Goal: Information Seeking & Learning: Learn about a topic

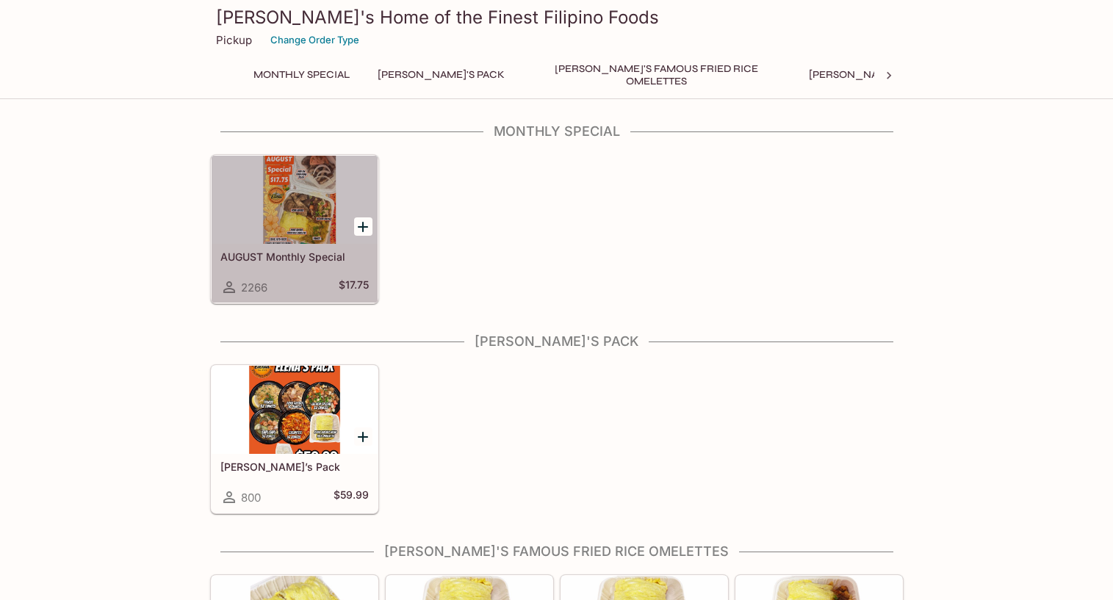
click at [291, 194] on div at bounding box center [295, 200] width 166 height 88
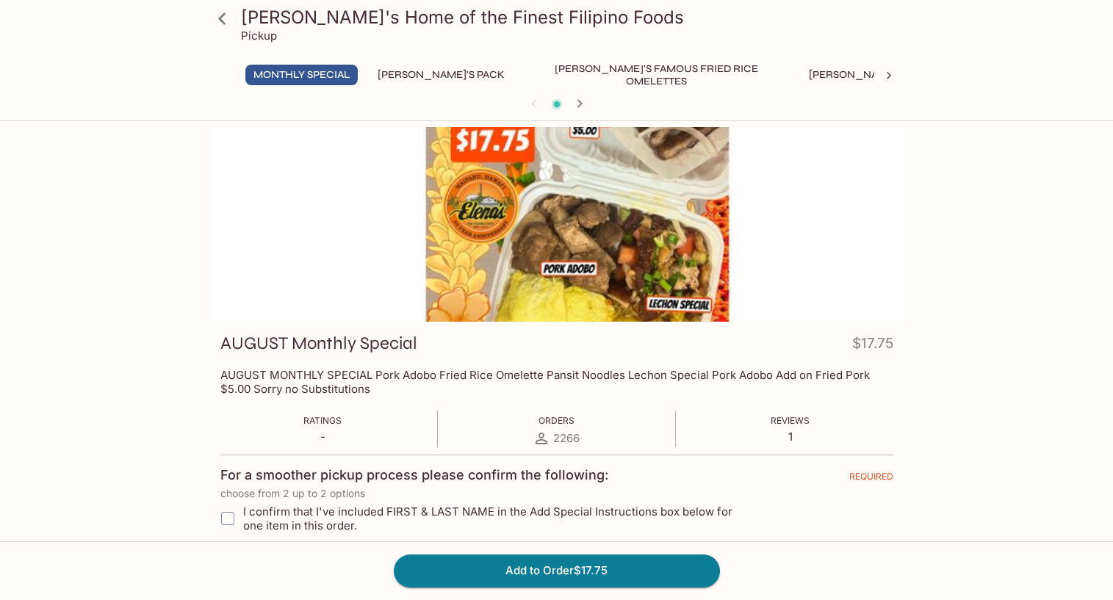
click at [412, 75] on button "[PERSON_NAME]'s Pack" at bounding box center [441, 75] width 143 height 21
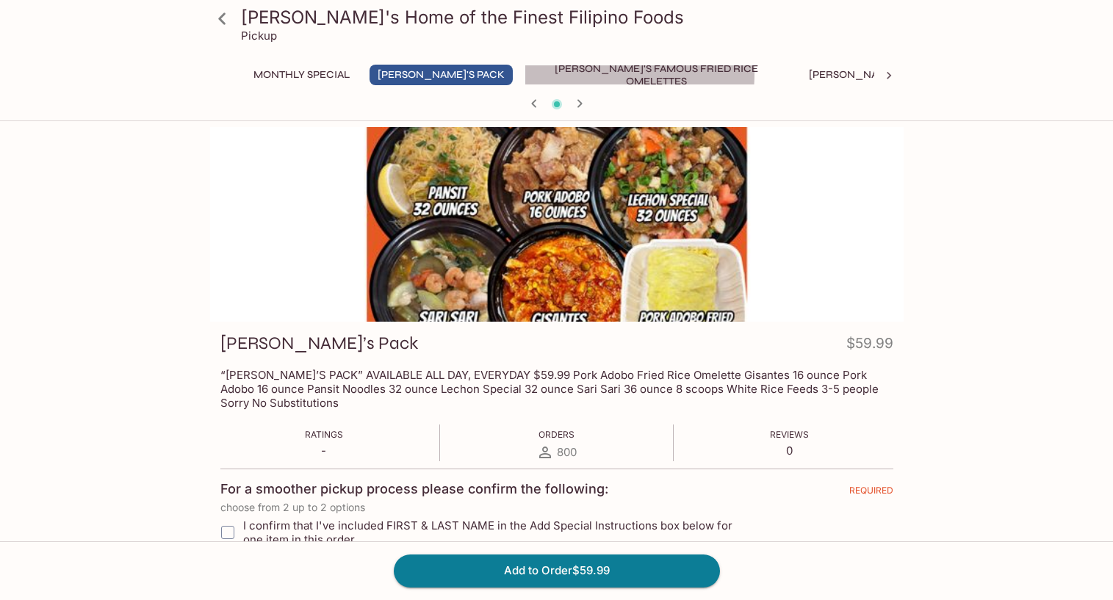
click at [557, 74] on button "[PERSON_NAME]'s Famous Fried Rice Omelettes" at bounding box center [657, 75] width 265 height 21
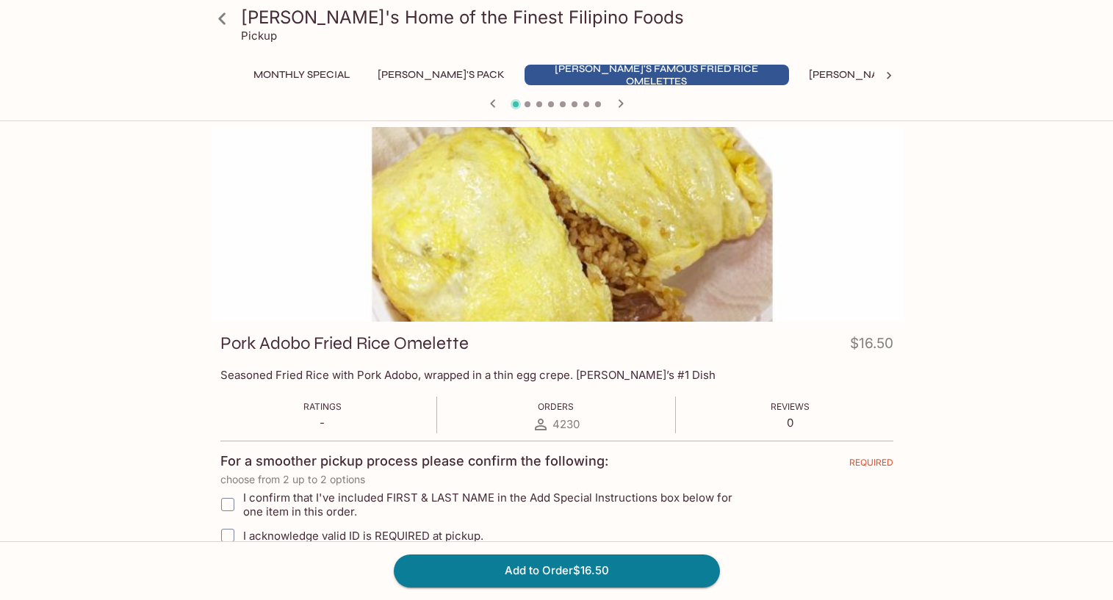
click at [801, 65] on button "[PERSON_NAME]'s Mixed Plates" at bounding box center [894, 75] width 187 height 21
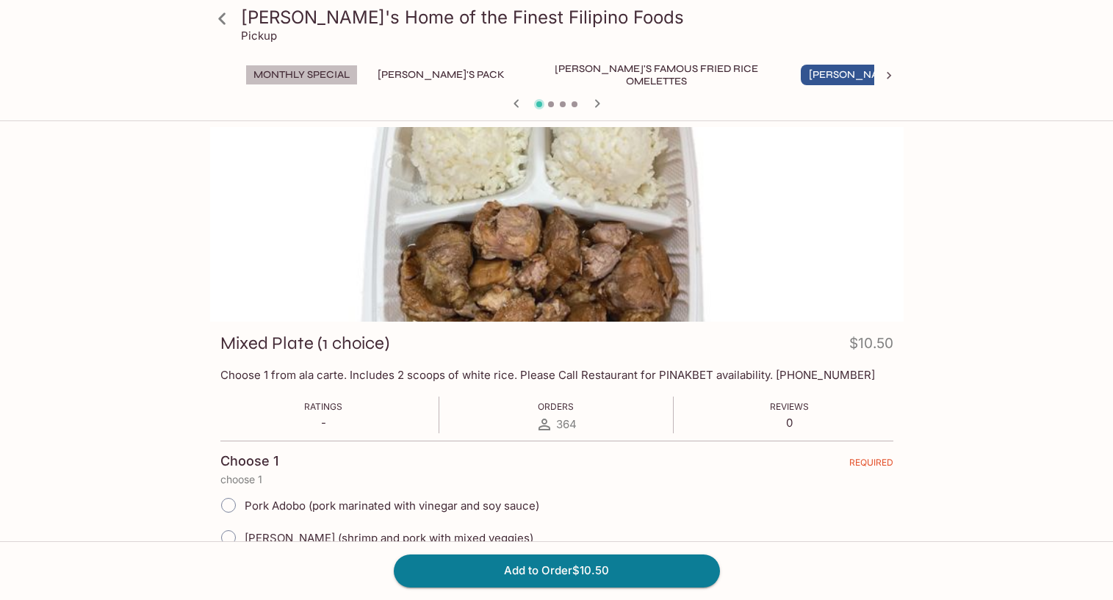
click at [295, 71] on button "Monthly Special" at bounding box center [301, 75] width 112 height 21
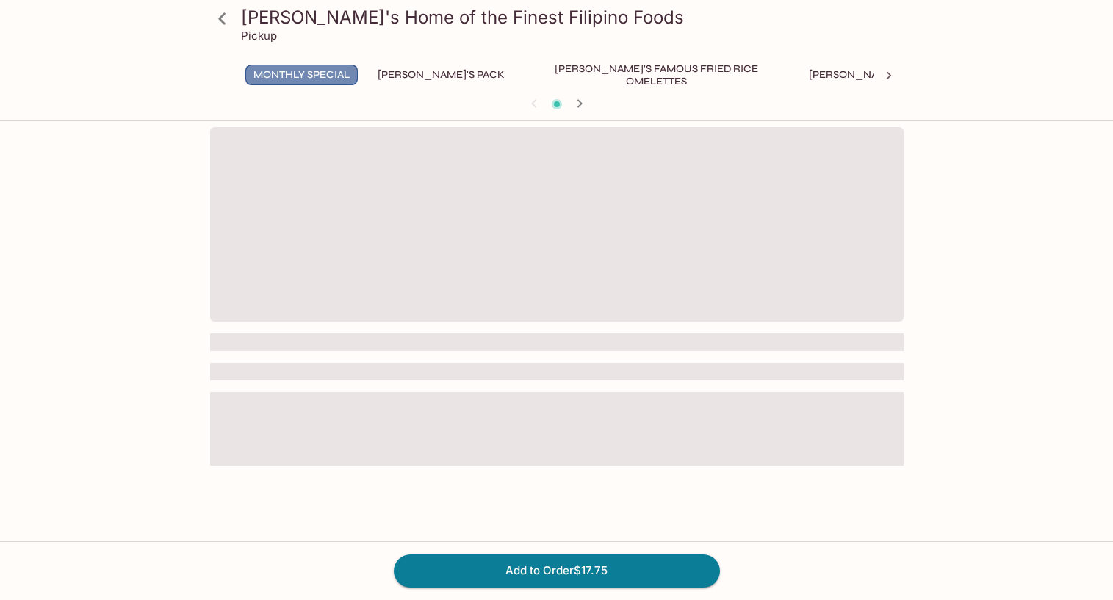
click at [334, 76] on button "Monthly Special" at bounding box center [301, 75] width 112 height 21
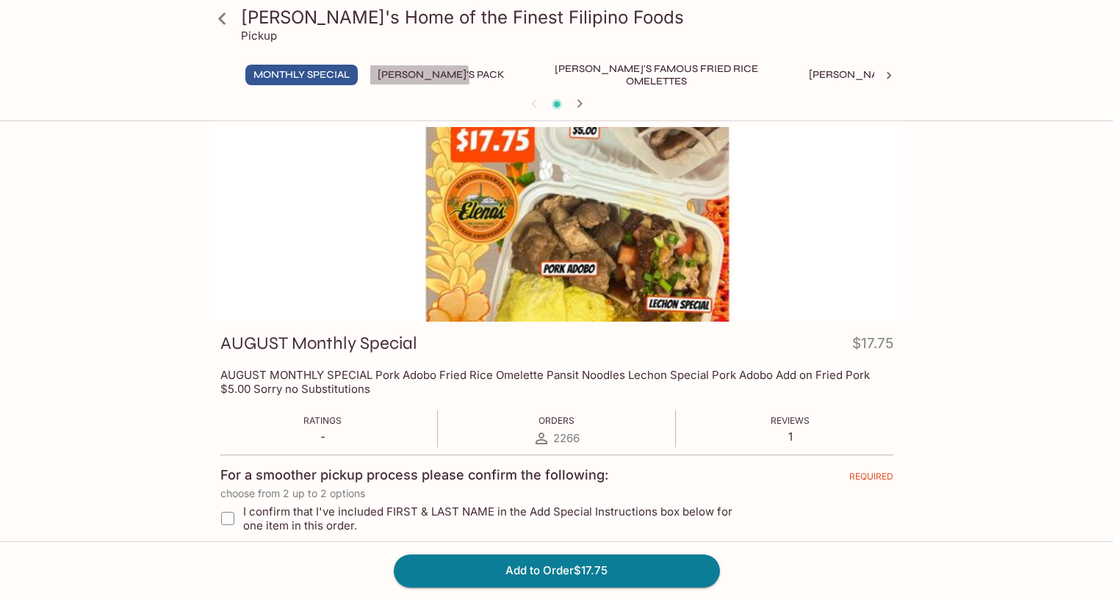
click at [420, 79] on button "[PERSON_NAME]'s Pack" at bounding box center [441, 75] width 143 height 21
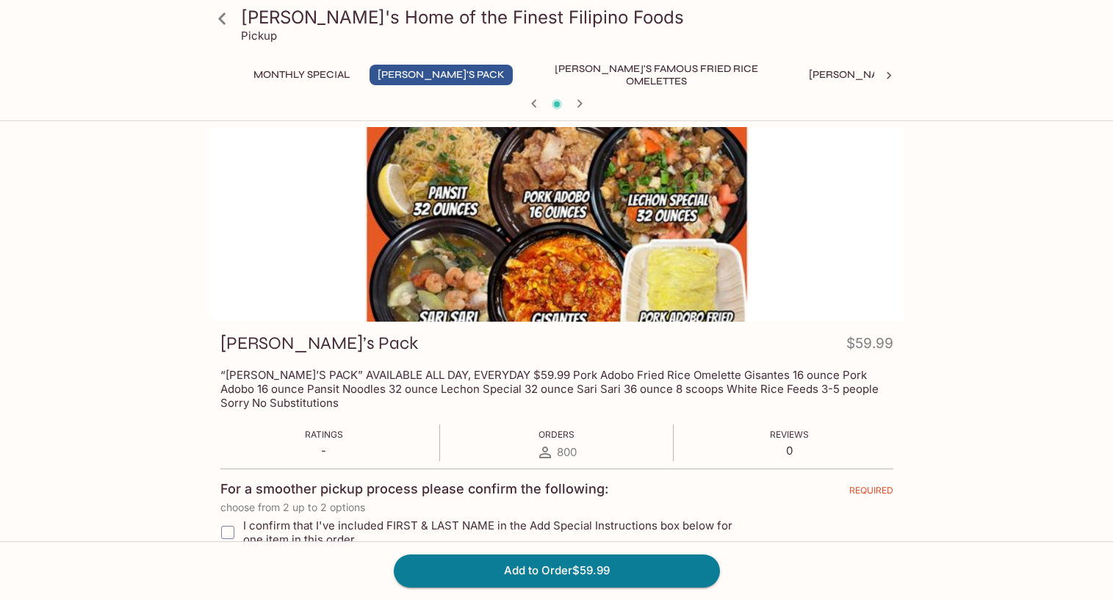
click at [312, 73] on button "Monthly Special" at bounding box center [301, 75] width 112 height 21
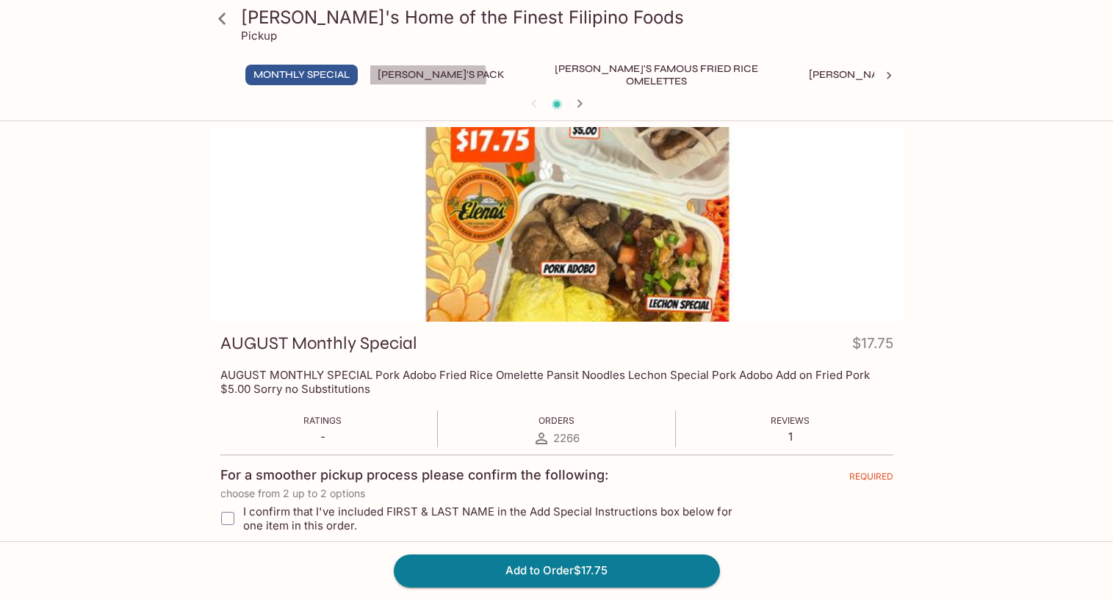
drag, startPoint x: 429, startPoint y: 77, endPoint x: 447, endPoint y: 92, distance: 23.0
click at [427, 77] on button "[PERSON_NAME]'s Pack" at bounding box center [441, 75] width 143 height 21
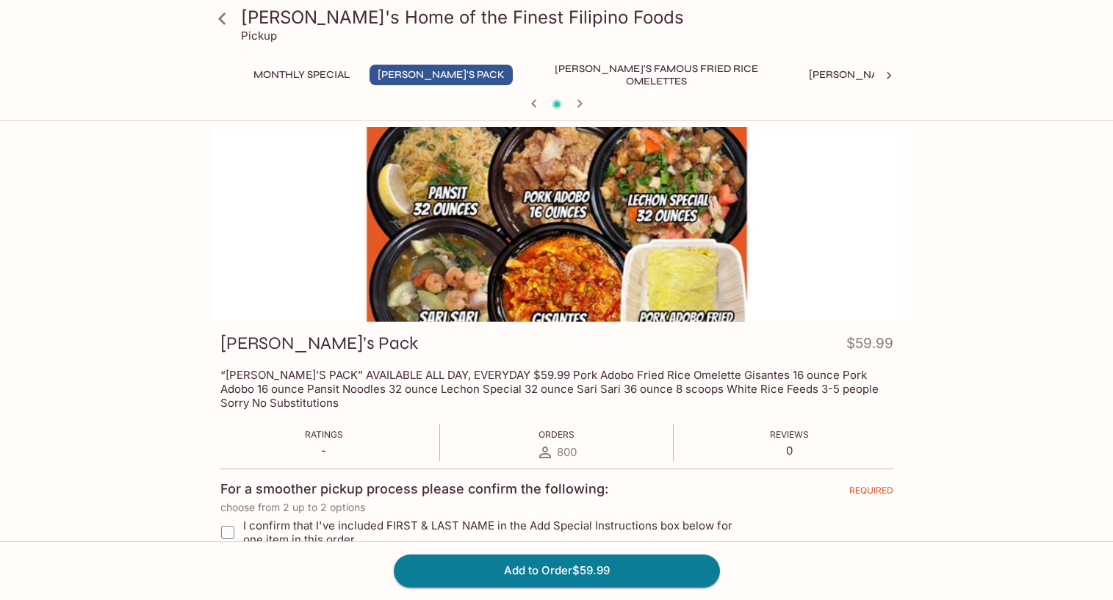
click at [282, 178] on div at bounding box center [557, 224] width 694 height 195
click at [841, 221] on div at bounding box center [557, 224] width 694 height 195
click at [801, 69] on button "[PERSON_NAME]'s Mixed Plates" at bounding box center [894, 75] width 187 height 21
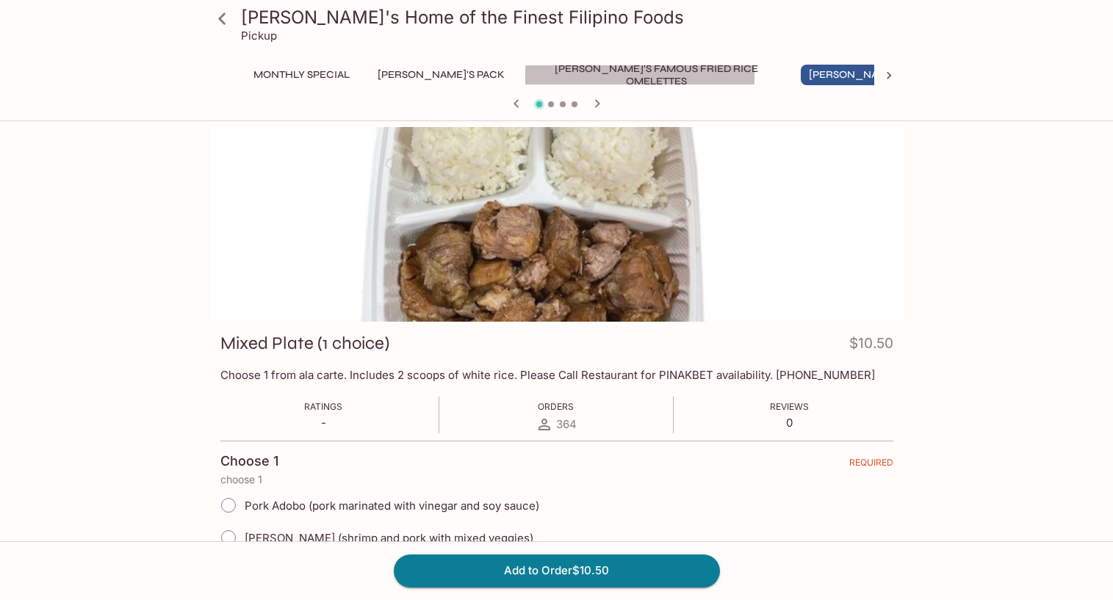
click at [567, 77] on button "[PERSON_NAME]'s Famous Fried Rice Omelettes" at bounding box center [657, 75] width 265 height 21
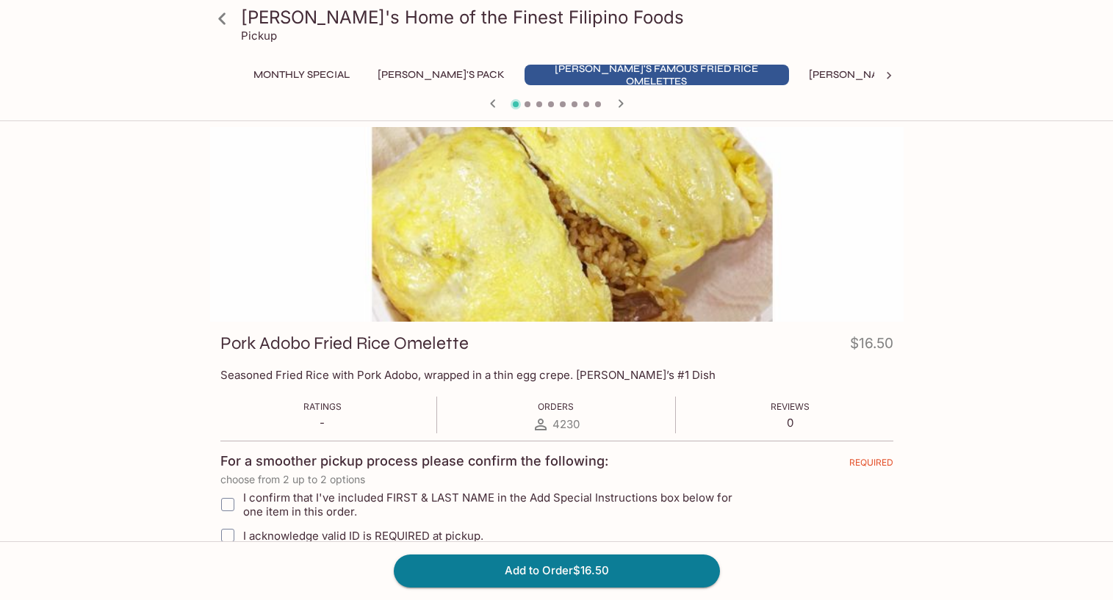
click at [392, 71] on button "[PERSON_NAME]'s Pack" at bounding box center [441, 75] width 143 height 21
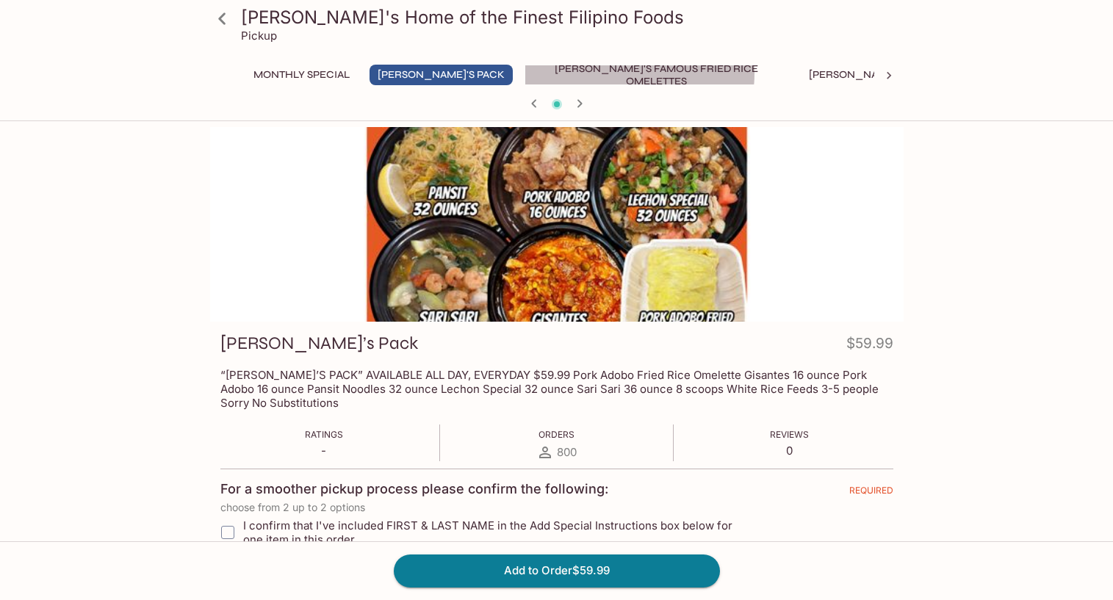
click at [583, 73] on button "[PERSON_NAME]'s Famous Fried Rice Omelettes" at bounding box center [657, 75] width 265 height 21
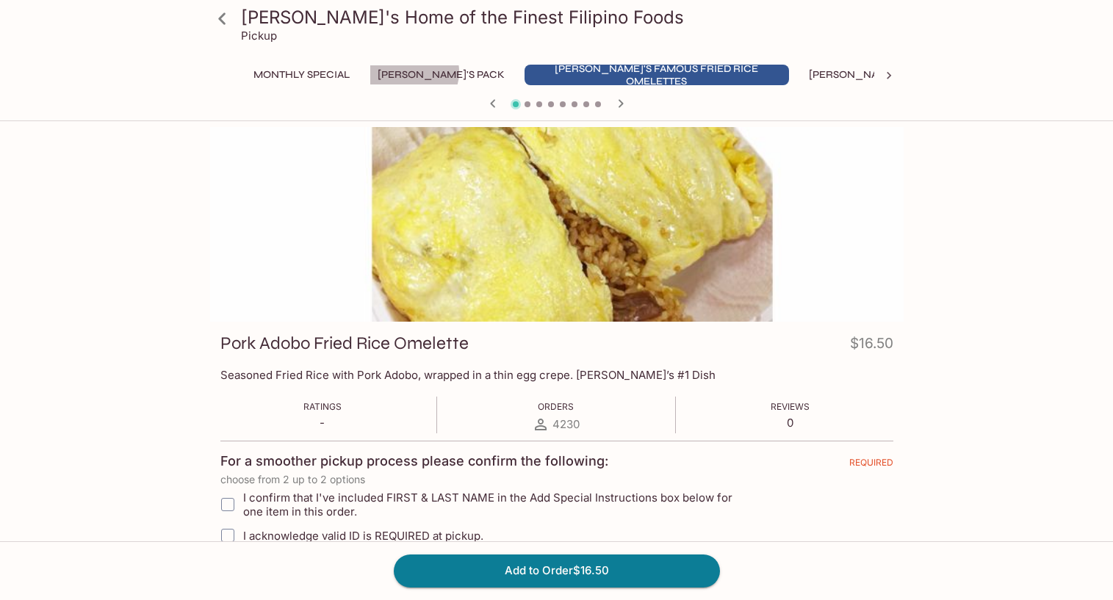
click at [415, 72] on button "[PERSON_NAME]'s Pack" at bounding box center [441, 75] width 143 height 21
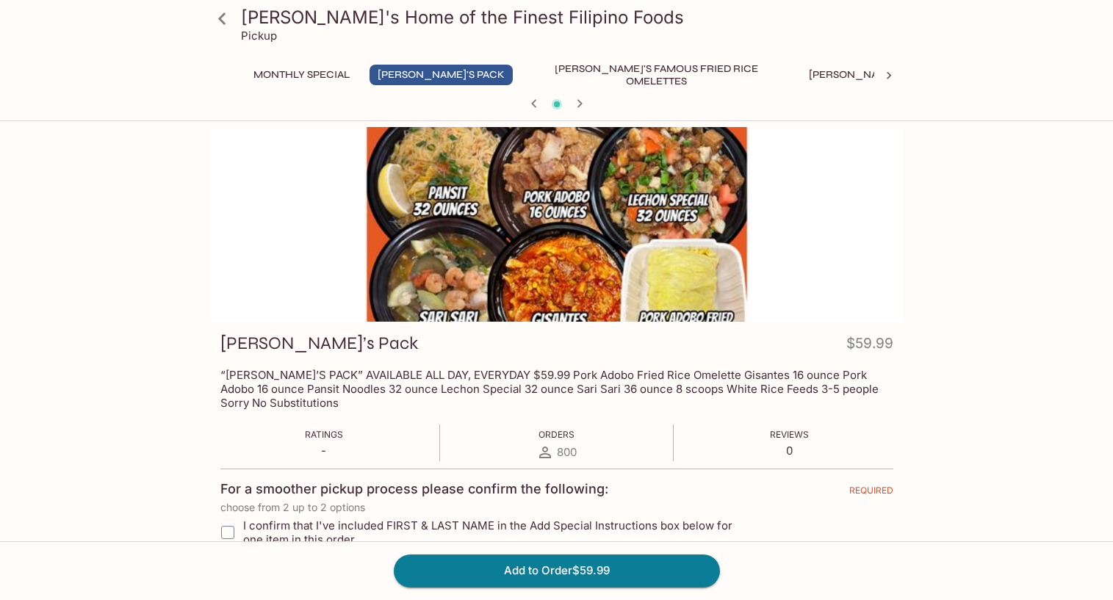
drag, startPoint x: 535, startPoint y: 79, endPoint x: 359, endPoint y: 120, distance: 180.4
click at [535, 79] on button "[PERSON_NAME]'s Famous Fried Rice Omelettes" at bounding box center [657, 75] width 265 height 21
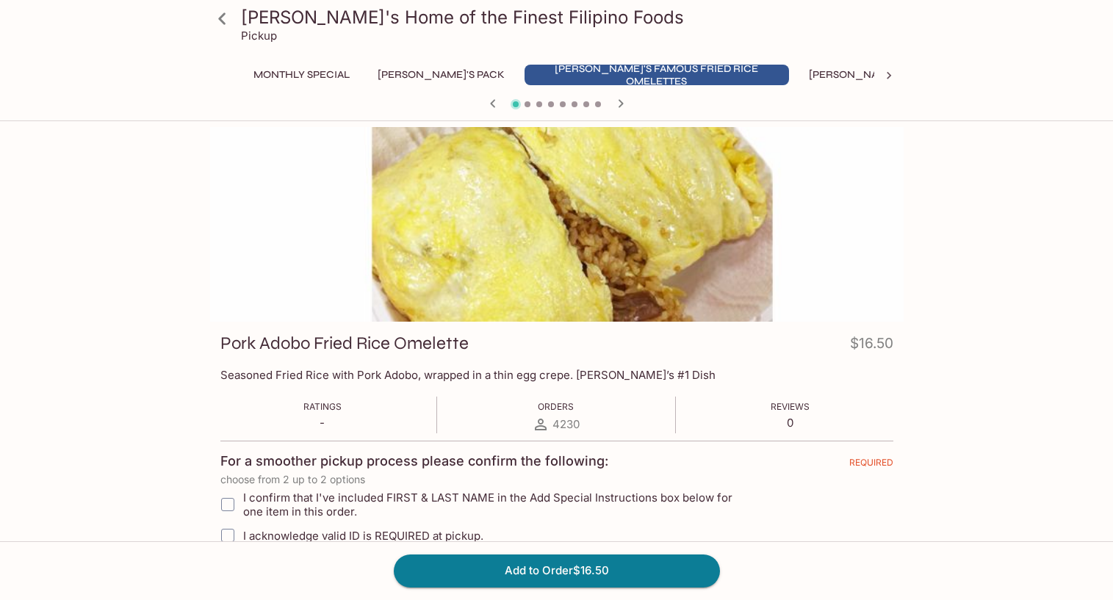
click at [406, 73] on button "[PERSON_NAME]'s Pack" at bounding box center [441, 75] width 143 height 21
